Goal: Task Accomplishment & Management: Use online tool/utility

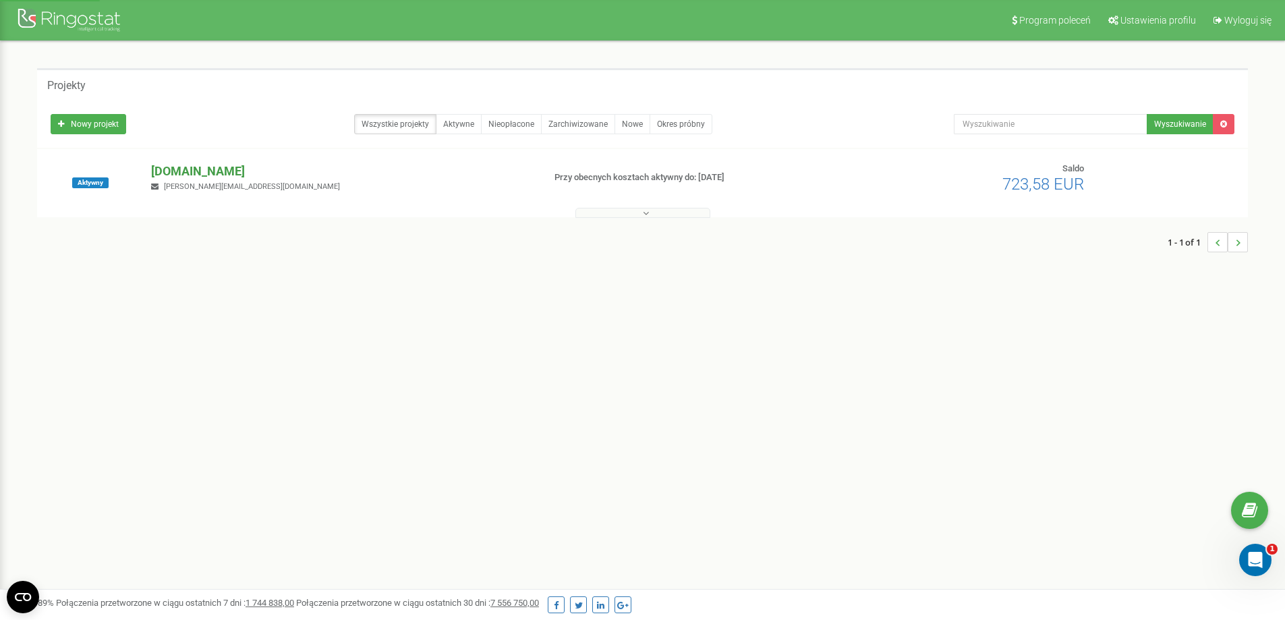
click at [204, 167] on p "[DOMAIN_NAME]" at bounding box center [341, 172] width 381 height 18
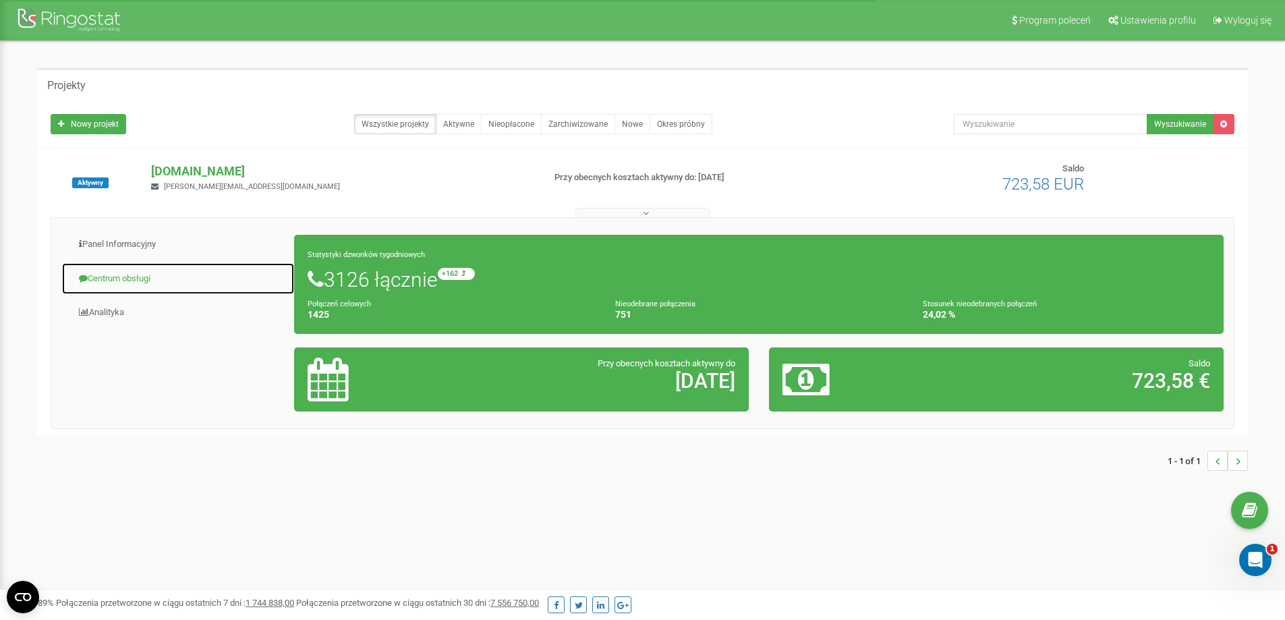
click at [120, 277] on link "Centrum obsługi" at bounding box center [177, 278] width 233 height 33
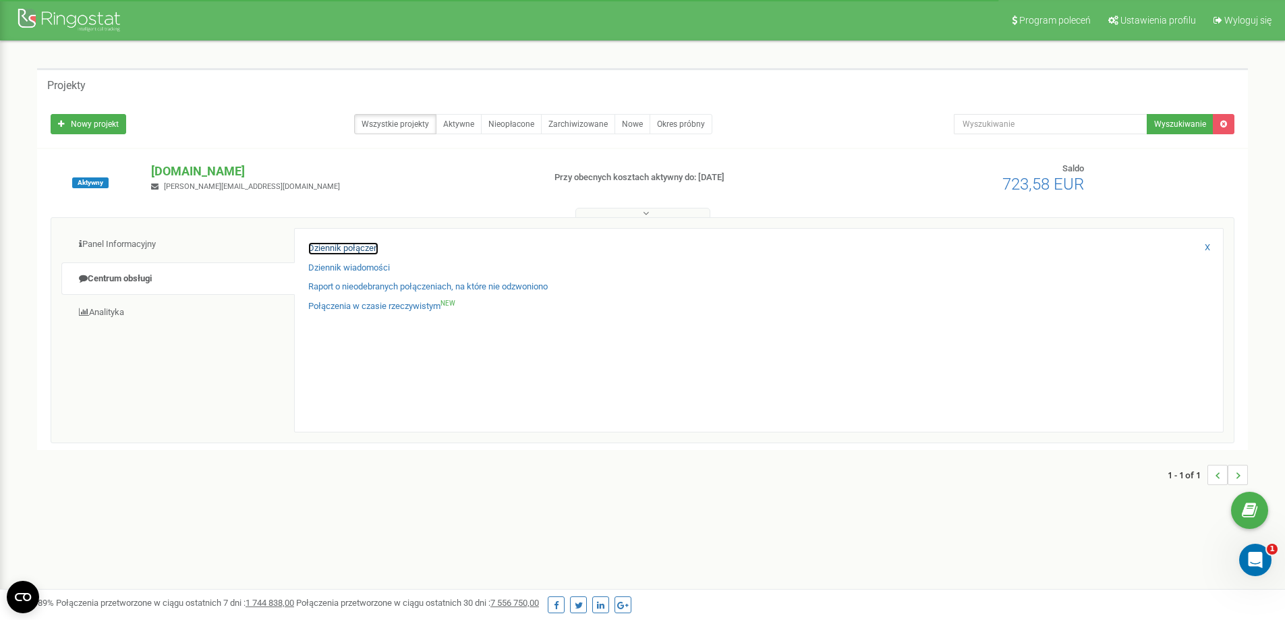
click at [330, 248] on link "Dziennik połączeń" at bounding box center [343, 248] width 70 height 13
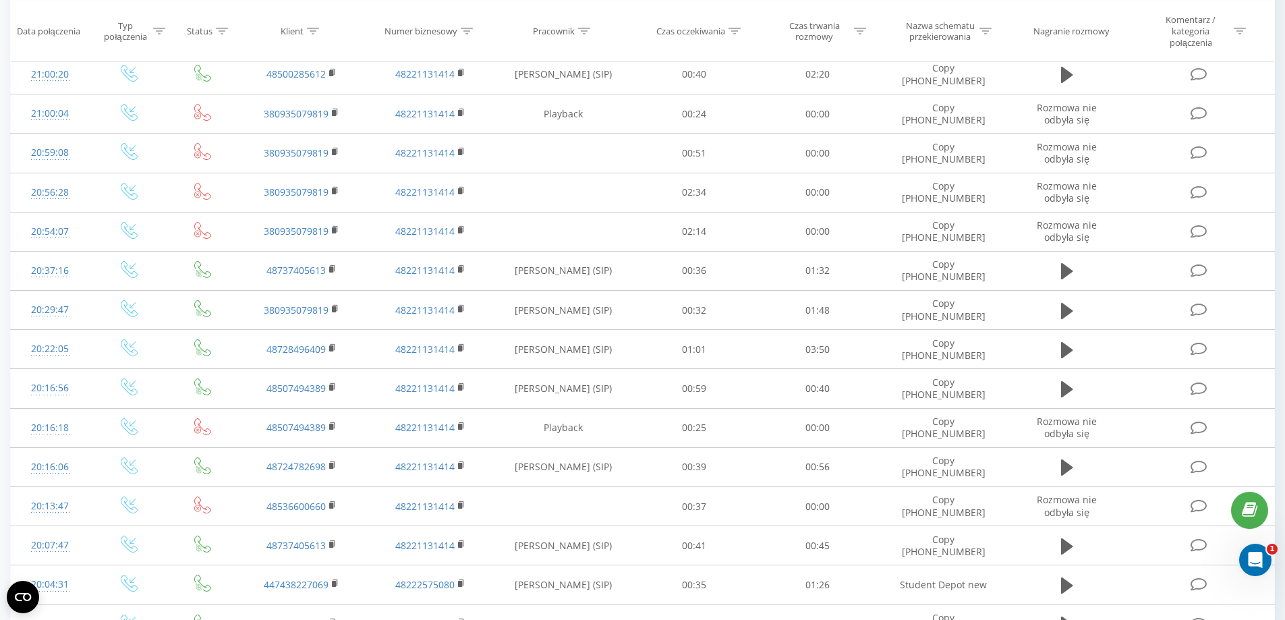
scroll to position [809, 0]
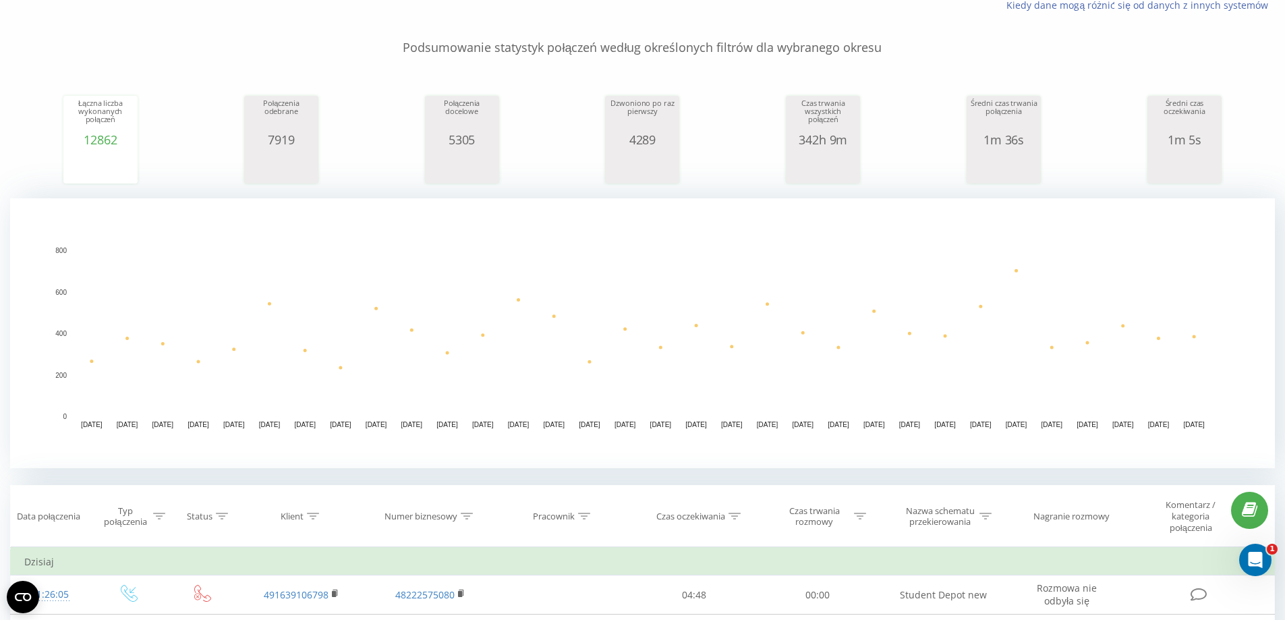
scroll to position [337, 0]
